Goal: Task Accomplishment & Management: Manage account settings

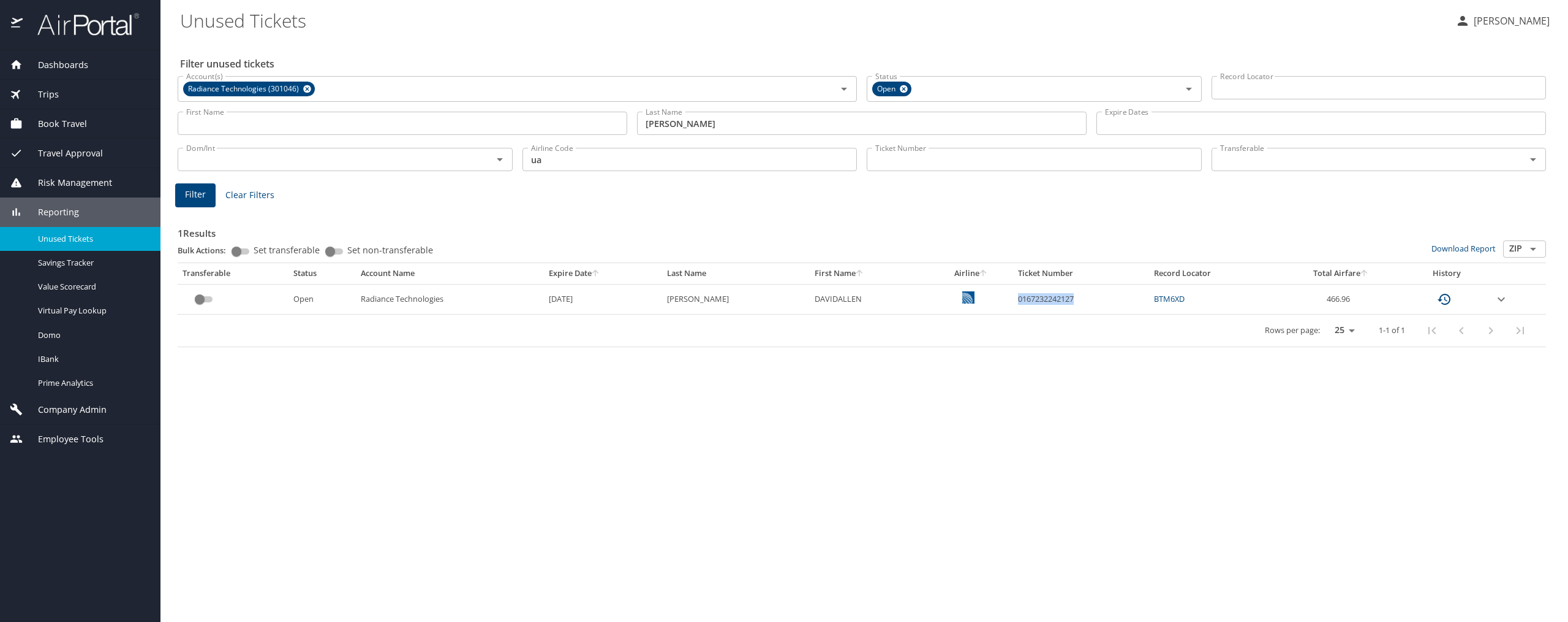
click at [73, 406] on span "Company Admin" at bounding box center [64, 409] width 84 height 14
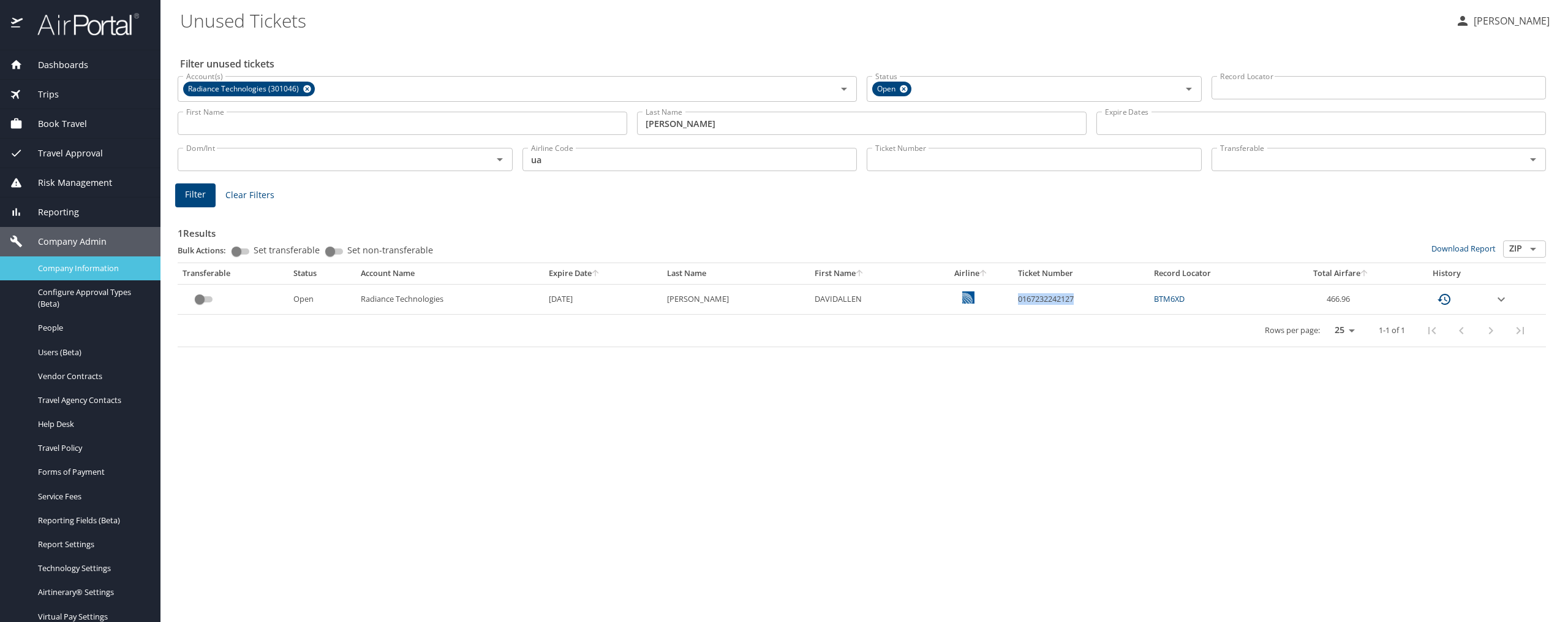
click at [101, 269] on span "Company Information" at bounding box center [91, 268] width 108 height 12
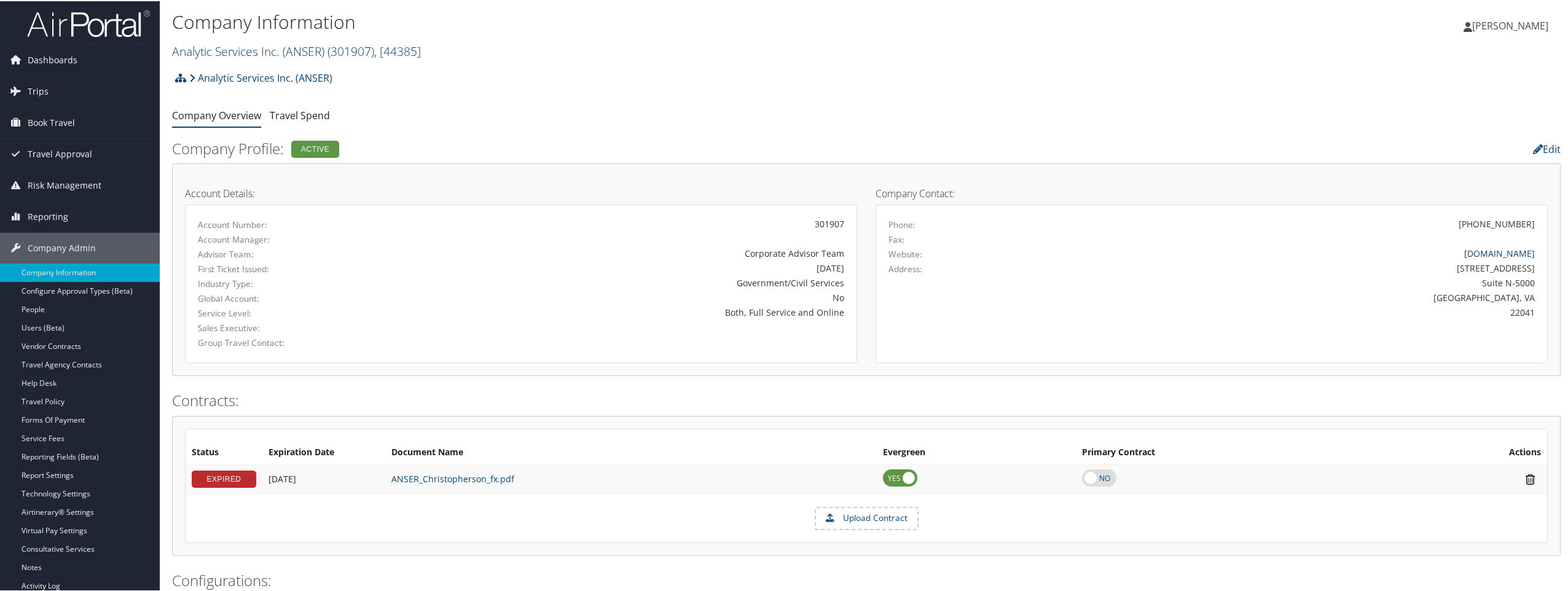
click at [416, 53] on span ", [ 44385 ]" at bounding box center [397, 50] width 46 height 16
click at [254, 65] on input "search" at bounding box center [253, 73] width 162 height 23
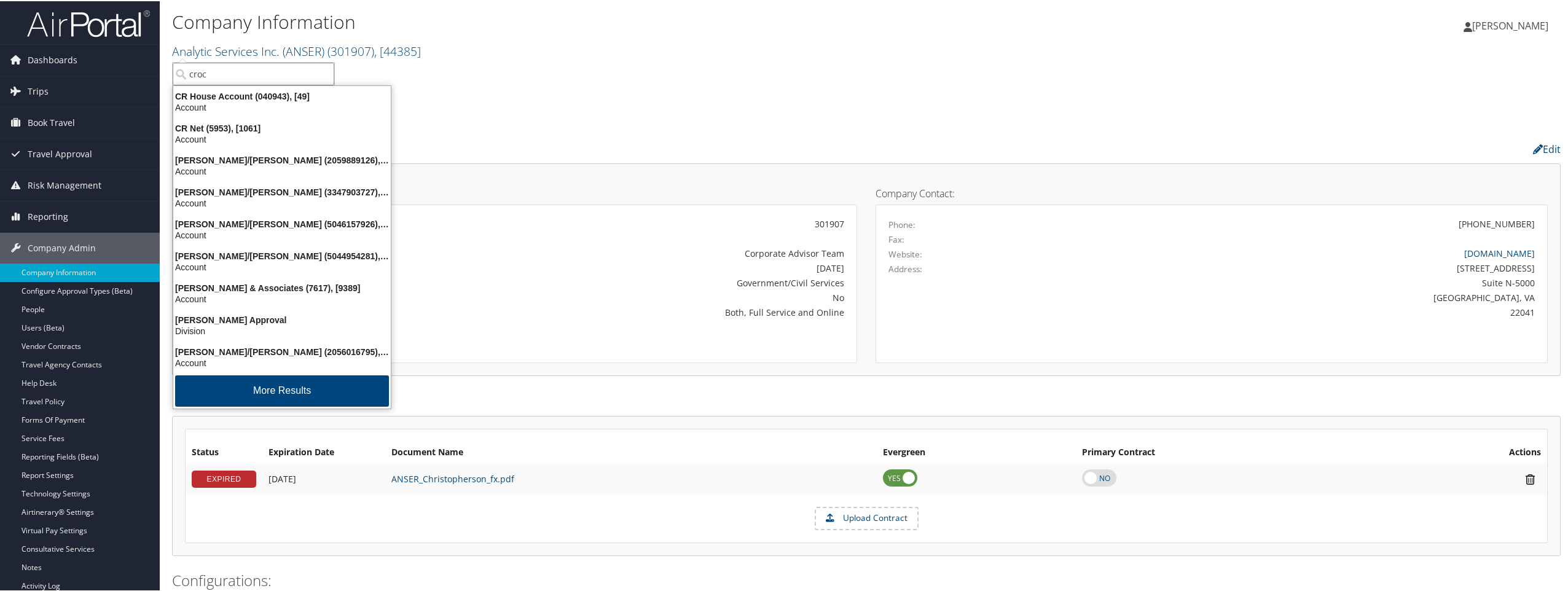
type input "crocs"
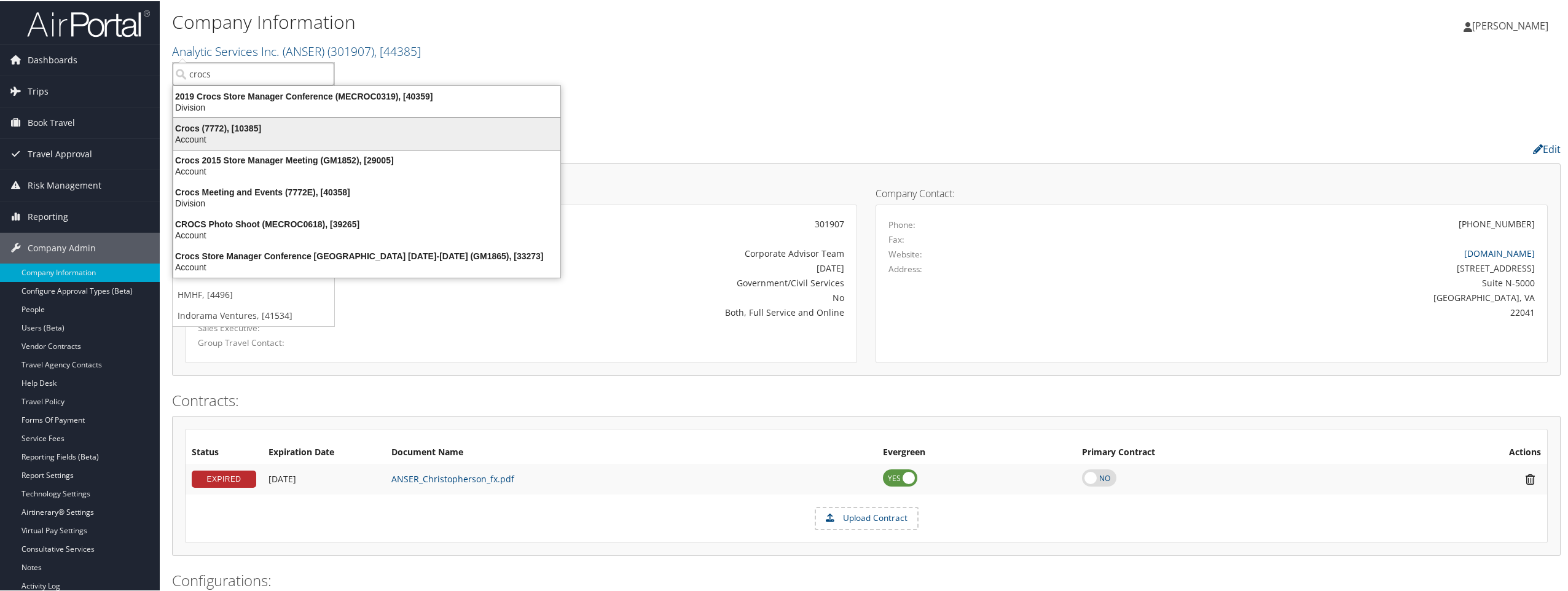
click at [197, 138] on div "Account" at bounding box center [367, 138] width 402 height 11
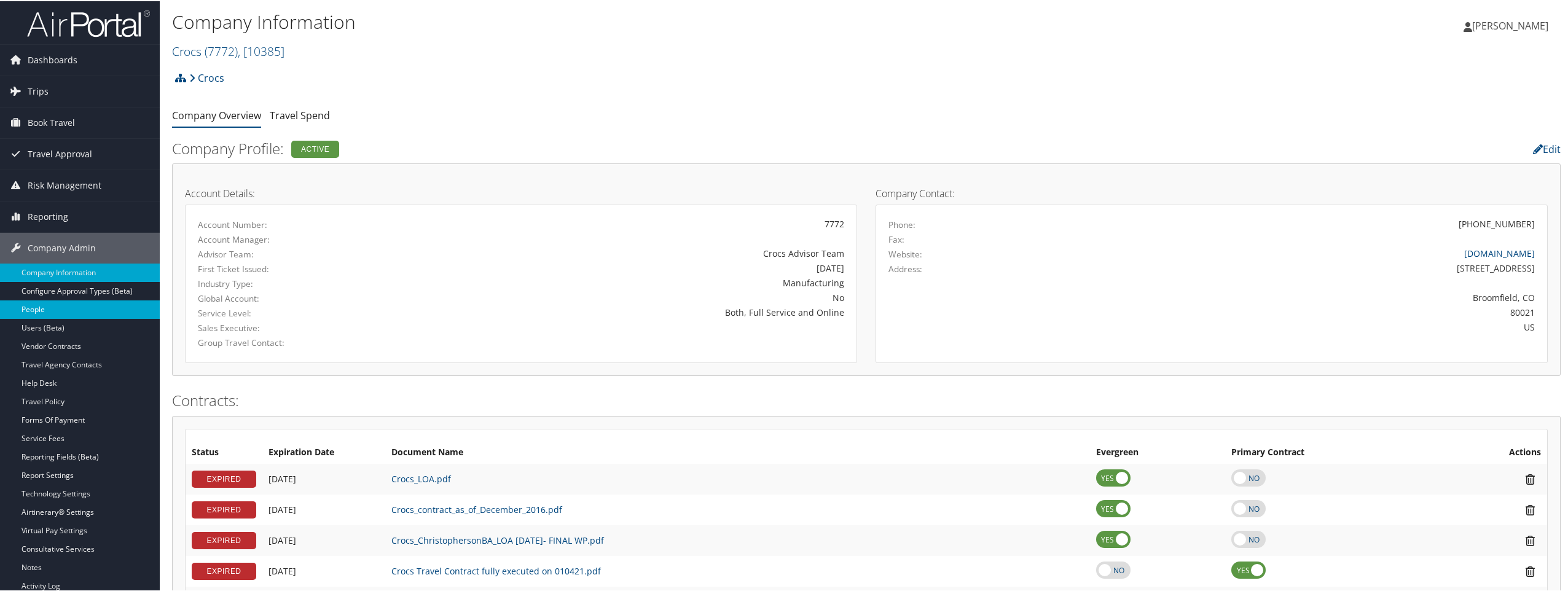
click at [34, 302] on link "People" at bounding box center [80, 309] width 160 height 18
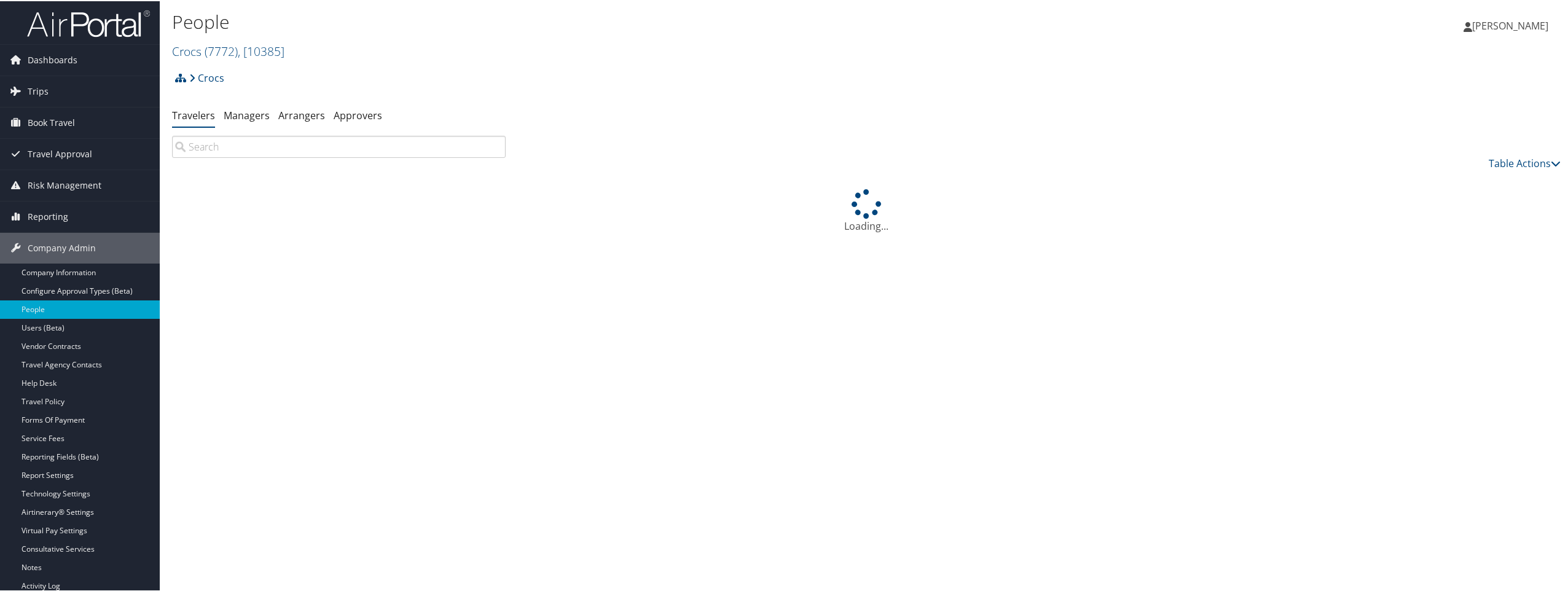
click at [350, 143] on input "search" at bounding box center [339, 145] width 334 height 22
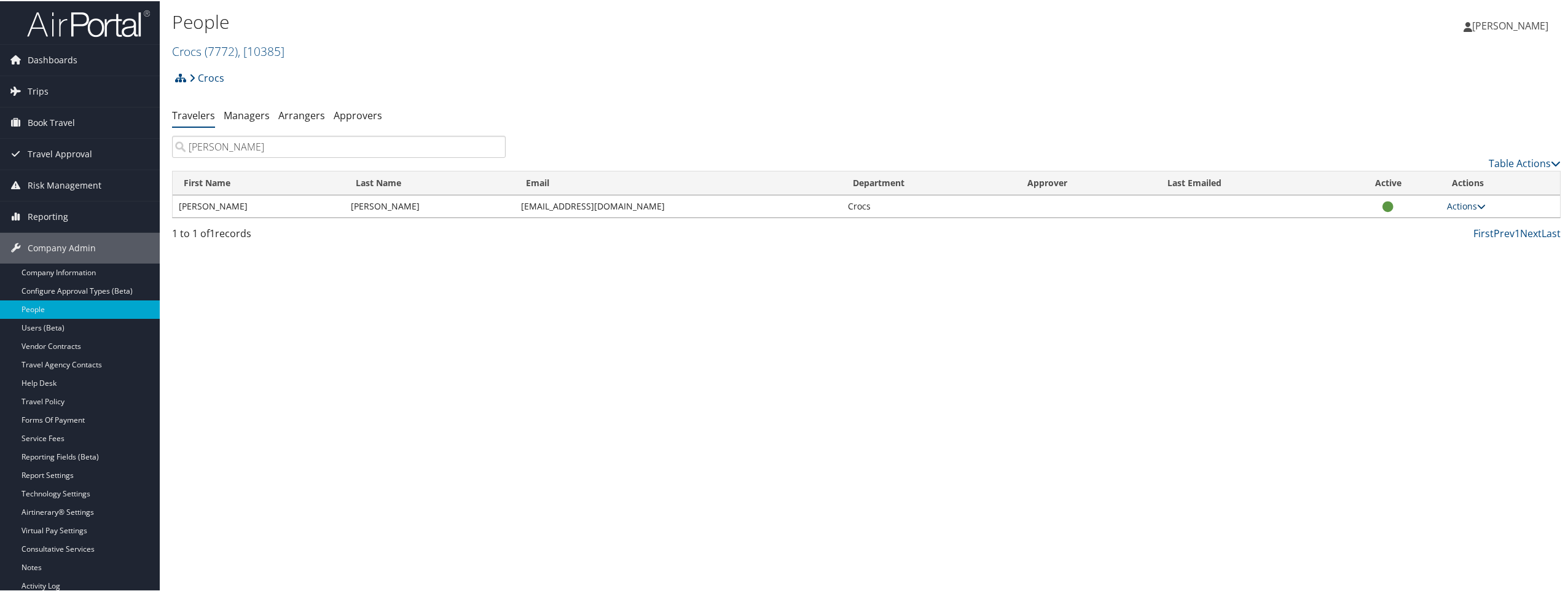
type input "sheena"
click at [1457, 204] on link "Actions" at bounding box center [1466, 204] width 39 height 12
click at [1399, 241] on link "View Profile" at bounding box center [1417, 243] width 124 height 21
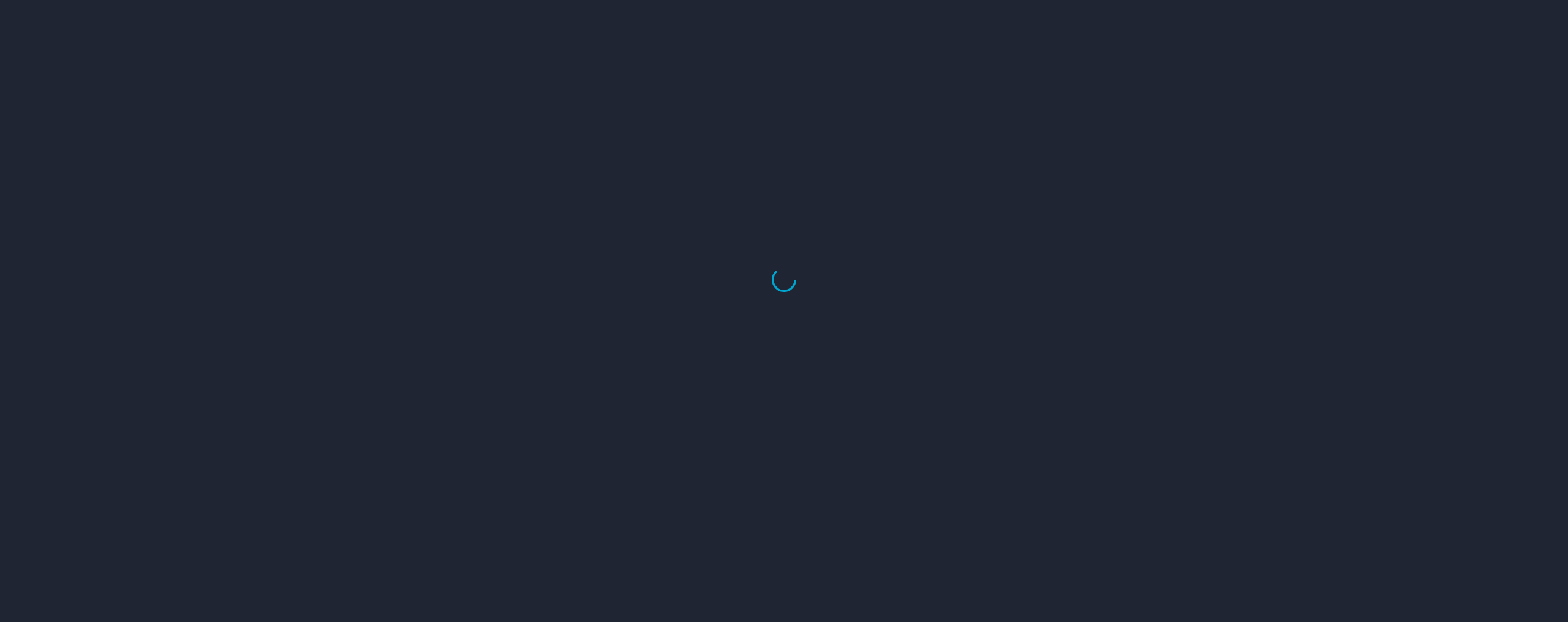
select select "US"
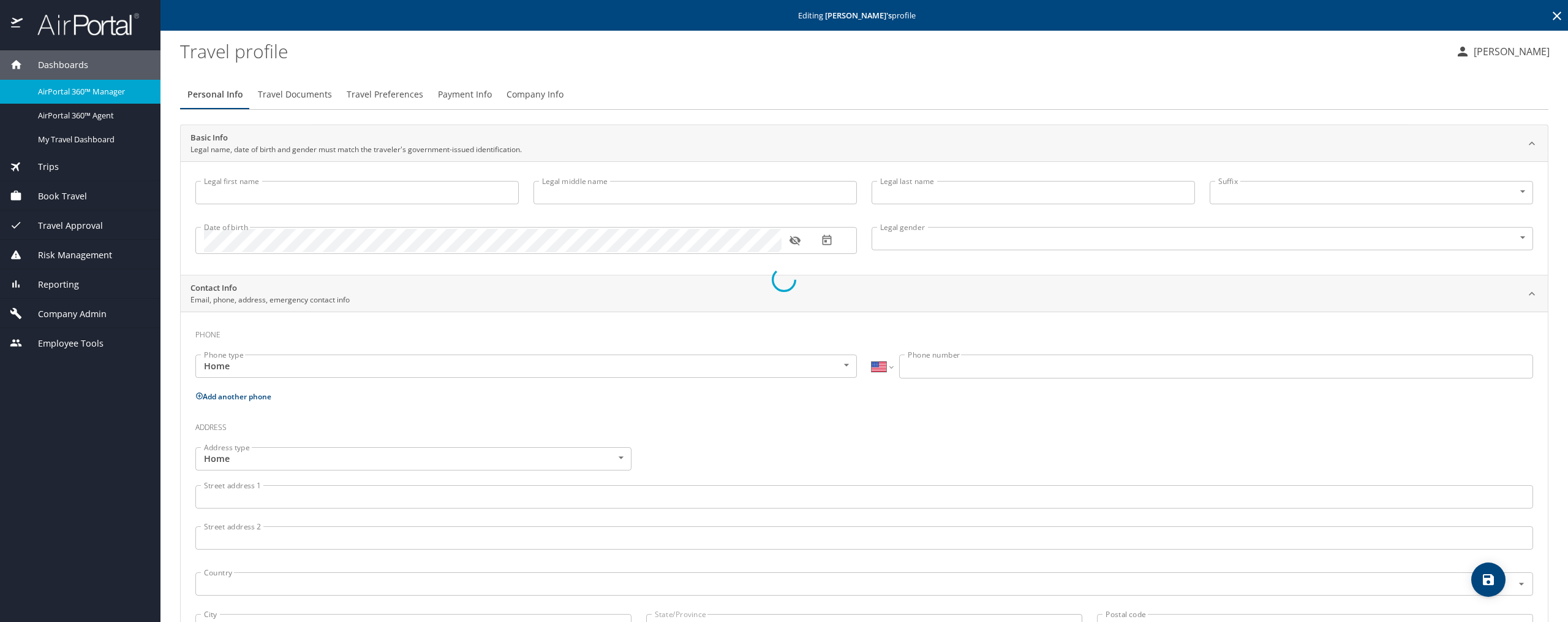
type input "[PERSON_NAME]"
type input "[DEMOGRAPHIC_DATA]"
select select "US"
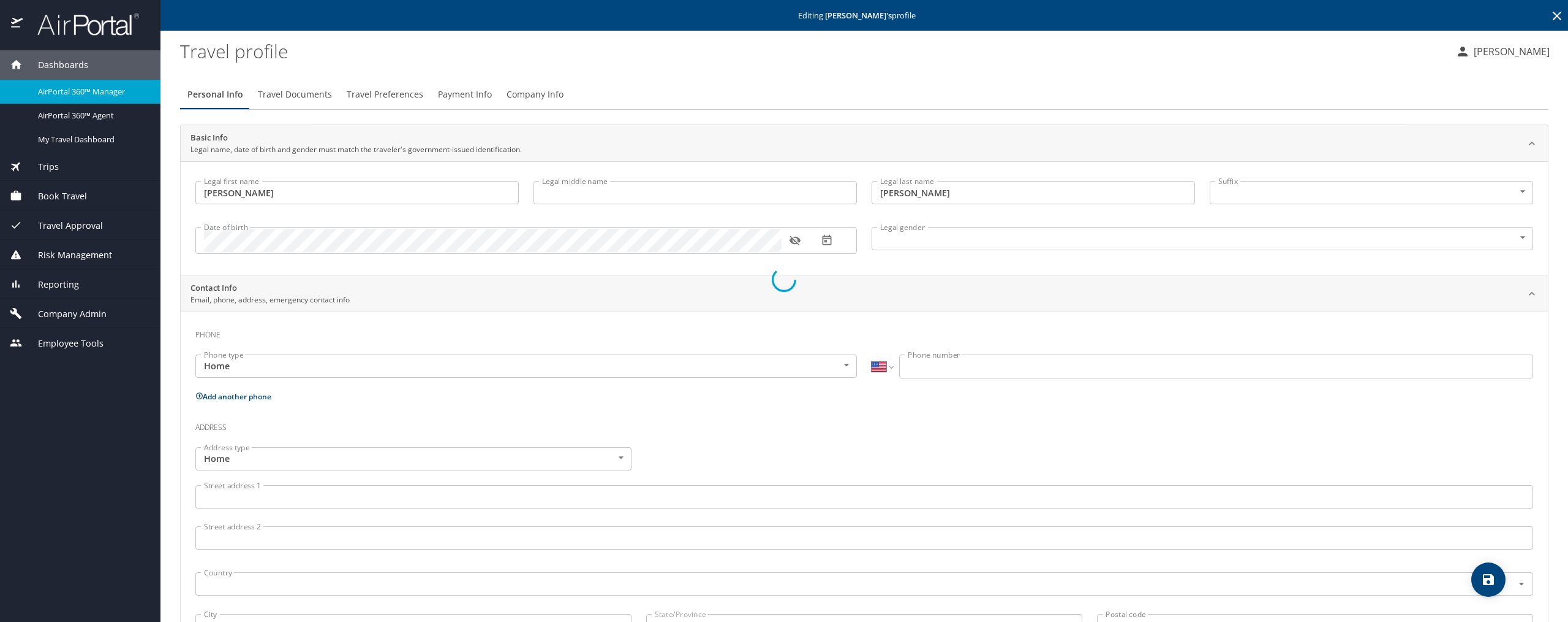
select select "US"
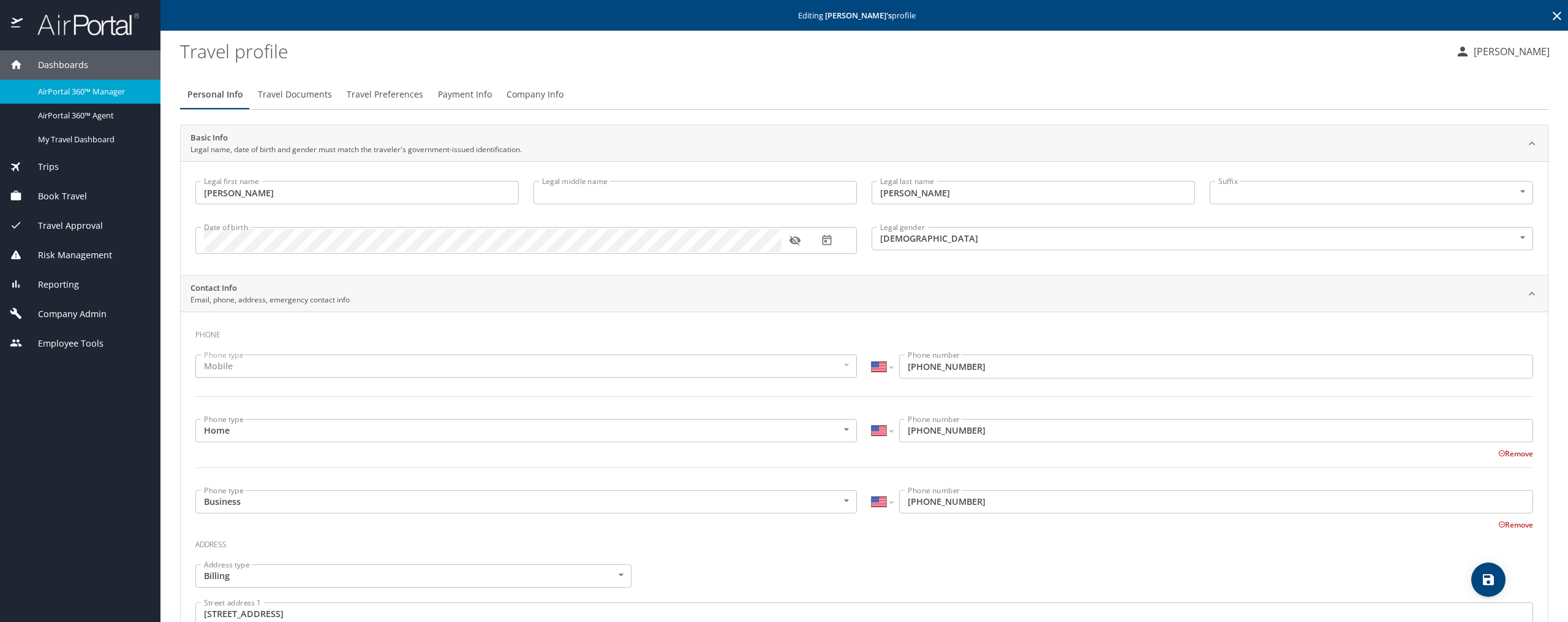
click at [453, 90] on span "Payment Info" at bounding box center [465, 94] width 54 height 15
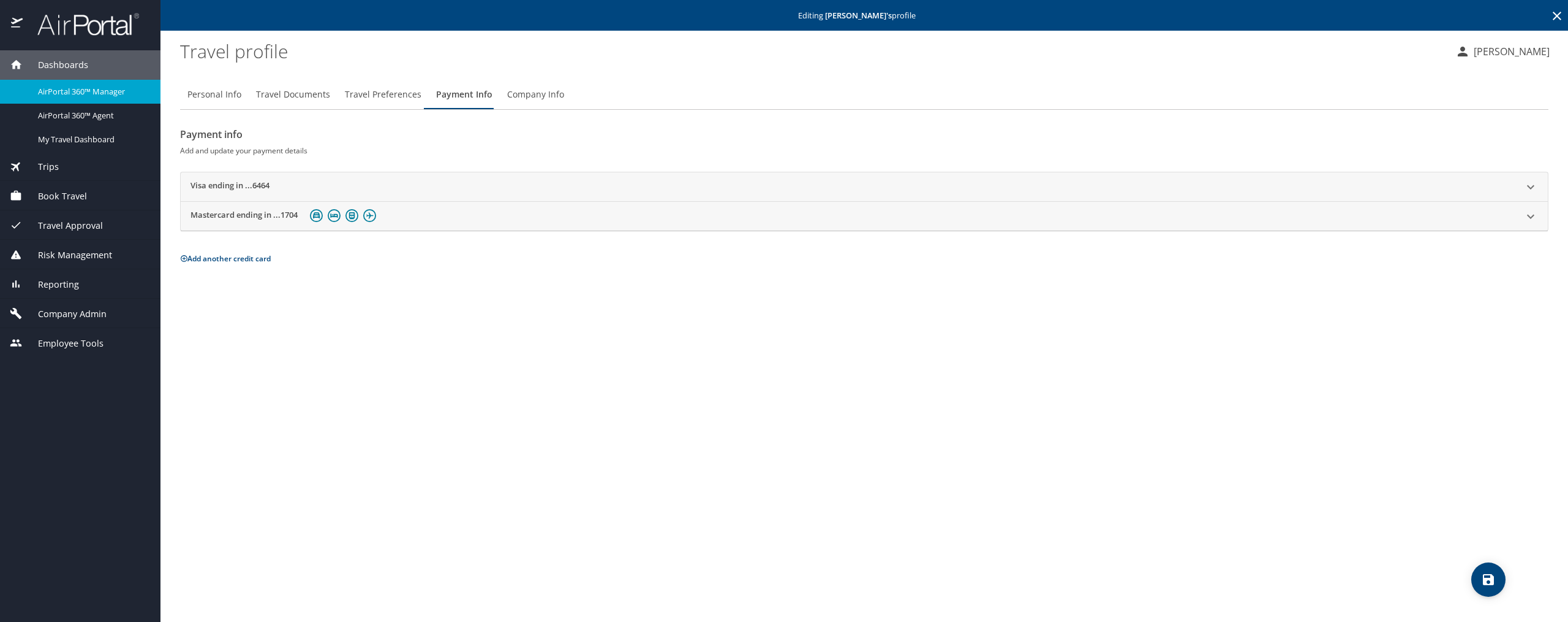
click at [257, 212] on h2 "Mastercard ending in ...1704" at bounding box center [244, 216] width 107 height 14
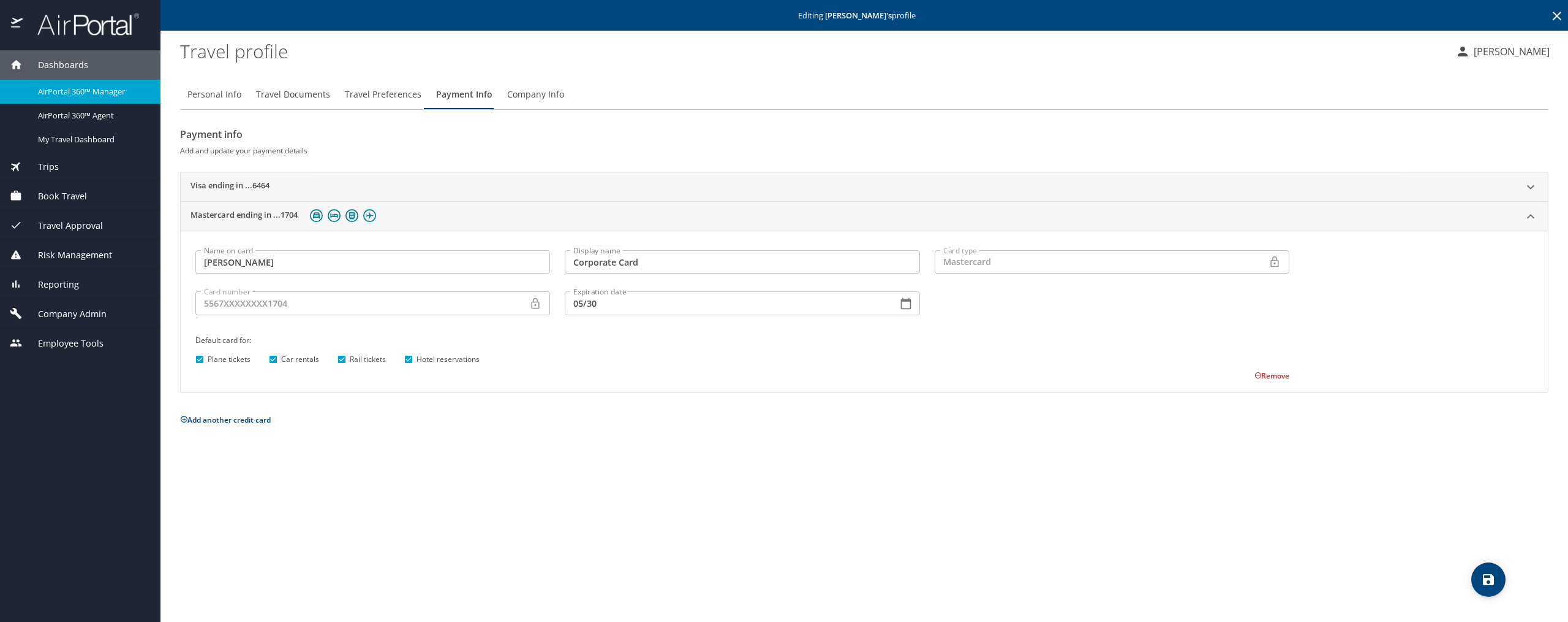
click at [267, 184] on h2 "Visa ending in ...6464" at bounding box center [230, 187] width 79 height 14
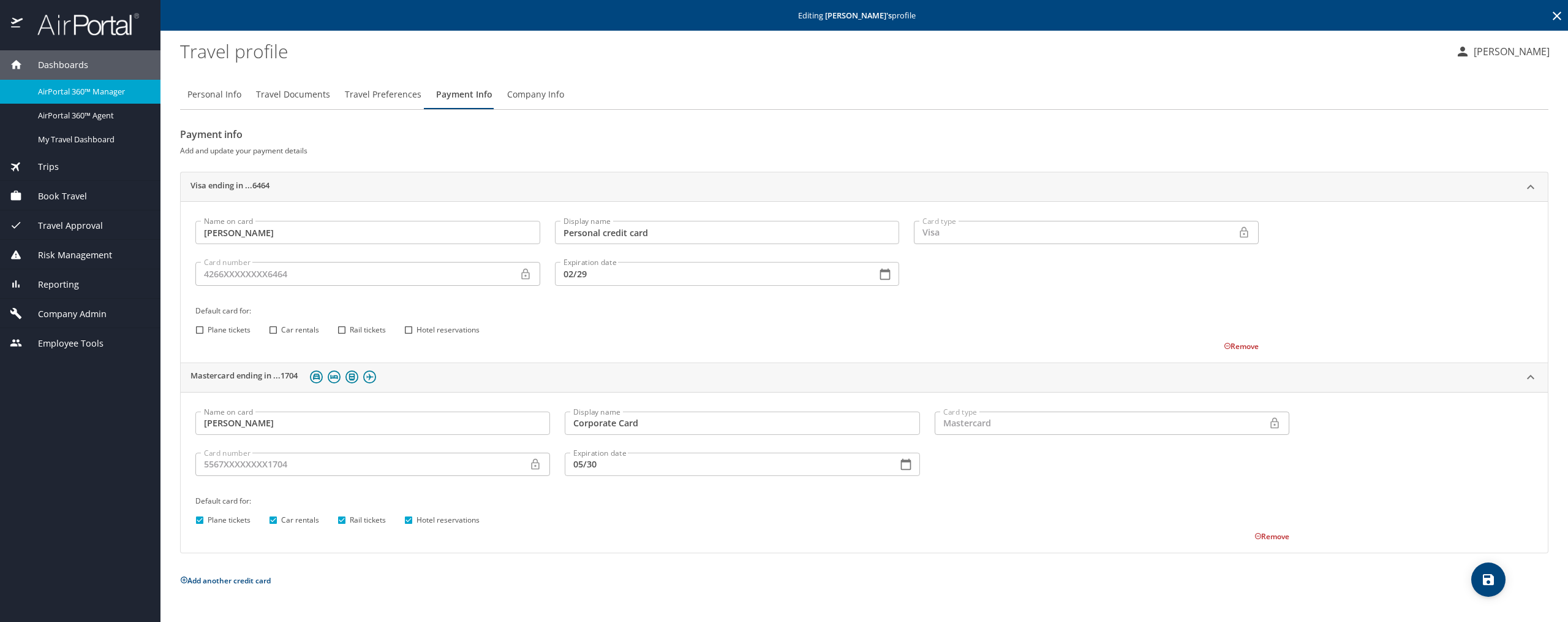
click at [1490, 582] on icon "save" at bounding box center [1488, 579] width 11 height 11
click at [445, 234] on input "[PERSON_NAME]" at bounding box center [367, 233] width 345 height 24
